Goal: Task Accomplishment & Management: Manage account settings

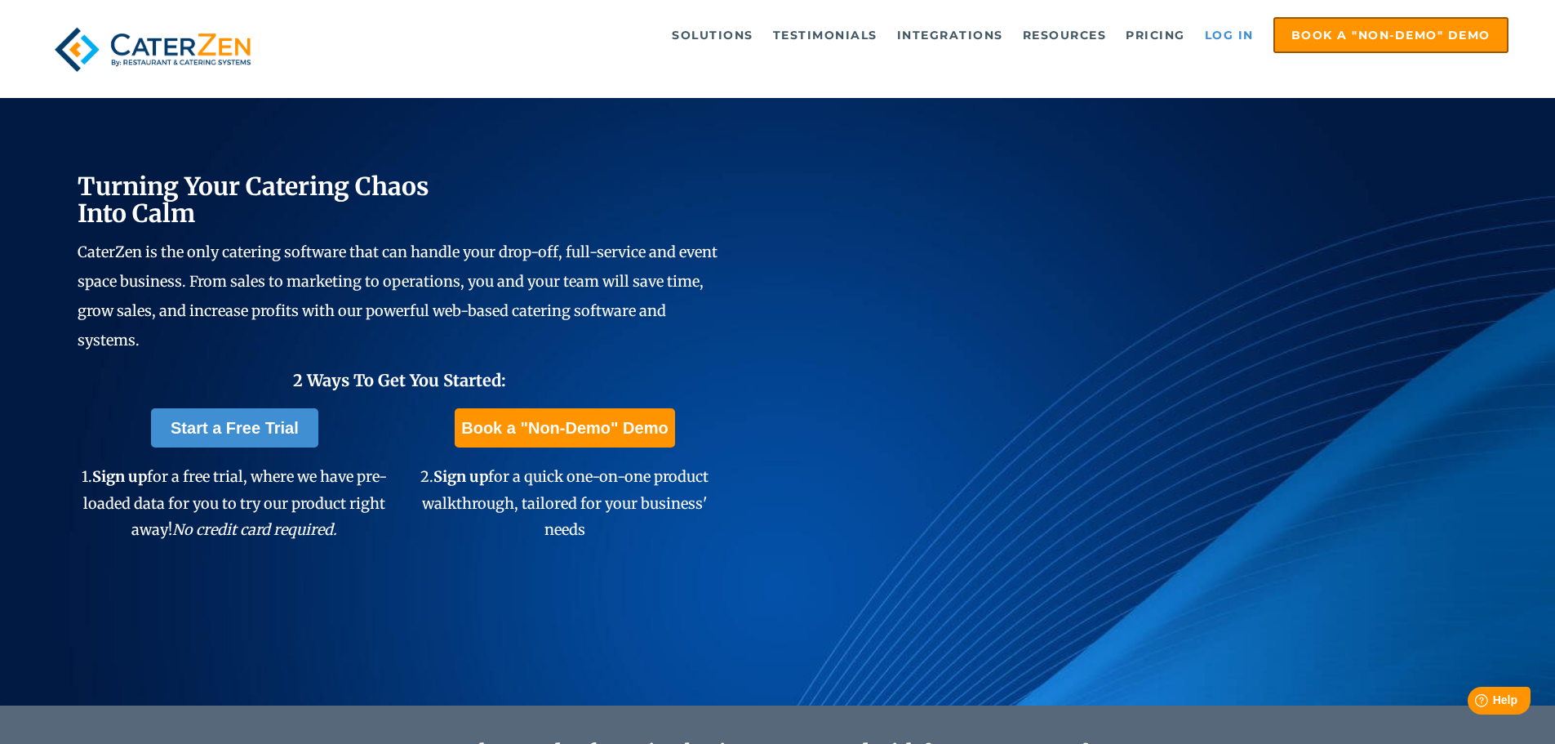
click at [1230, 34] on link "Log in" at bounding box center [1229, 35] width 65 height 33
click at [1217, 33] on link "Log in" at bounding box center [1229, 35] width 65 height 33
click at [1228, 31] on link "Log in" at bounding box center [1229, 35] width 65 height 33
